Goal: Find specific page/section: Find specific page/section

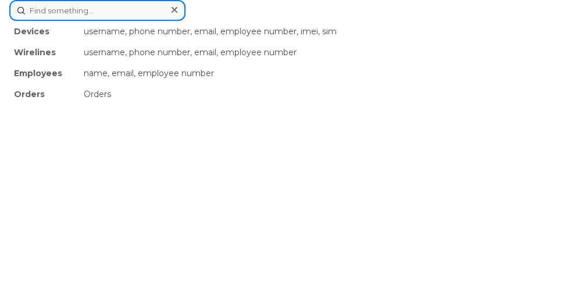
click at [90, 21] on div "Devices username, phone number, email, employee number, imei, sim Wirelines use…" at bounding box center [292, 10] width 566 height 21
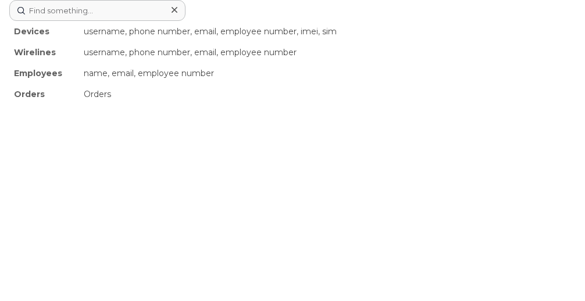
click at [264, 295] on div "Devices username, phone number, email, employee number, imei, sim Wirelines use…" at bounding box center [292, 150] width 585 height 301
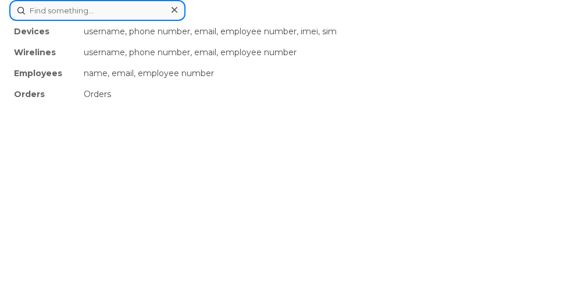
click at [63, 17] on input at bounding box center [97, 10] width 176 height 21
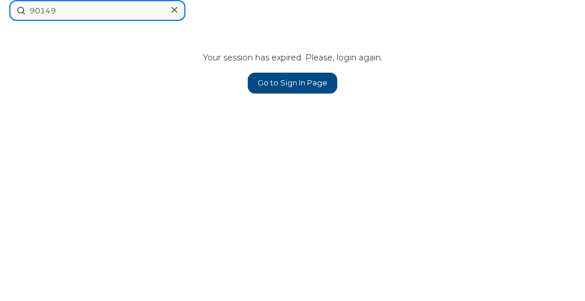
type input "901497"
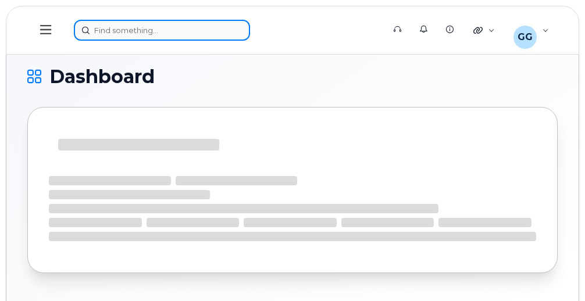
click at [74, 25] on div at bounding box center [225, 30] width 302 height 21
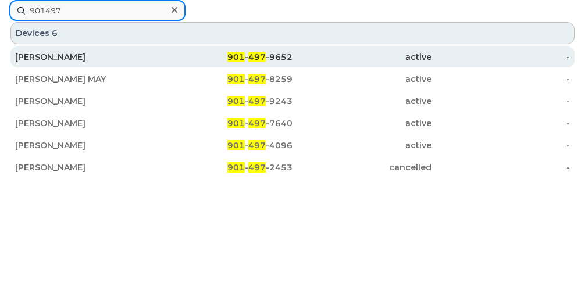
type input "901497"
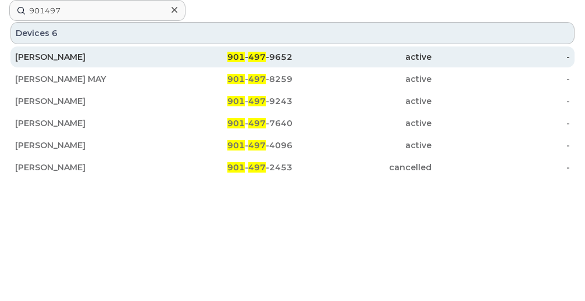
click at [276, 53] on div "901 - 497 -9652" at bounding box center [223, 57] width 139 height 12
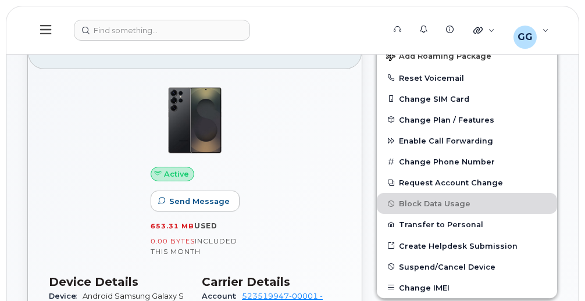
scroll to position [349, 0]
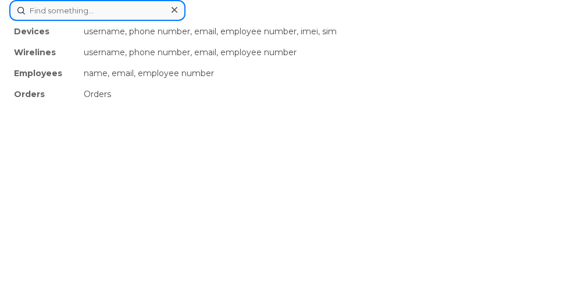
click at [138, 21] on div "Devices username, phone number, email, employee number, imei, sim Wirelines use…" at bounding box center [292, 10] width 566 height 21
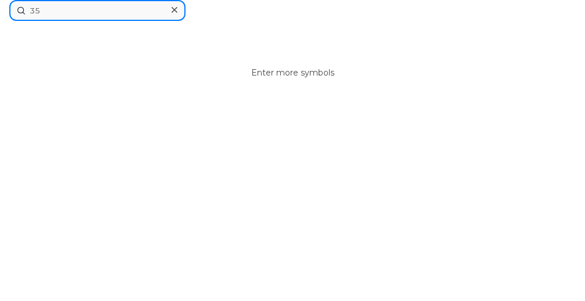
type input "359"
